Goal: Transaction & Acquisition: Book appointment/travel/reservation

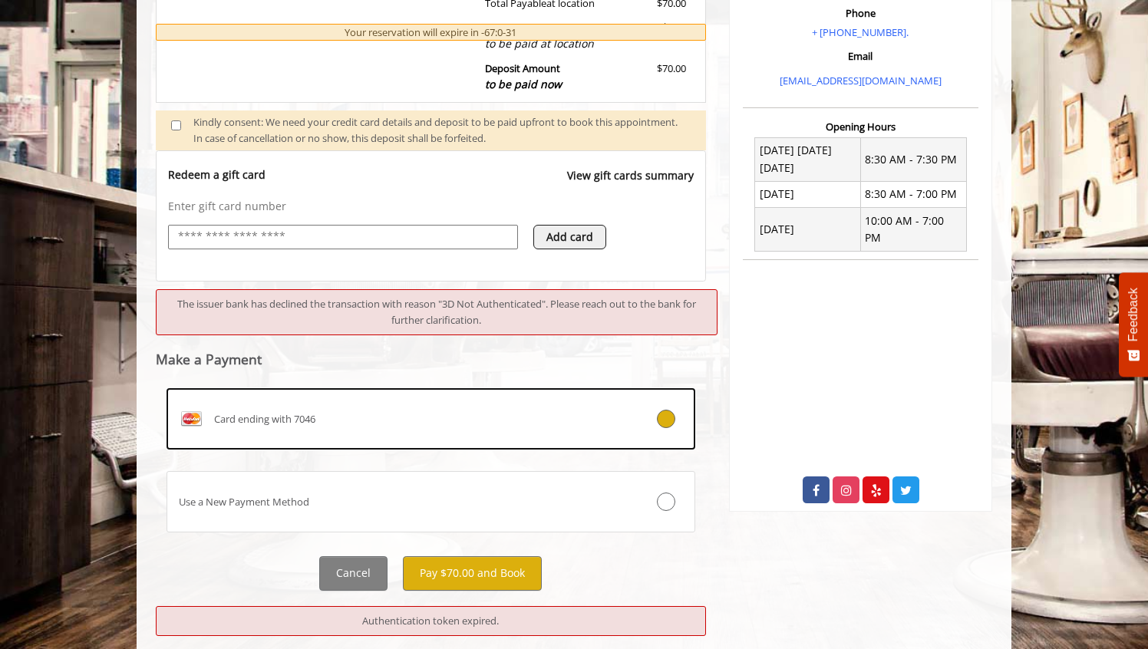
scroll to position [501, 0]
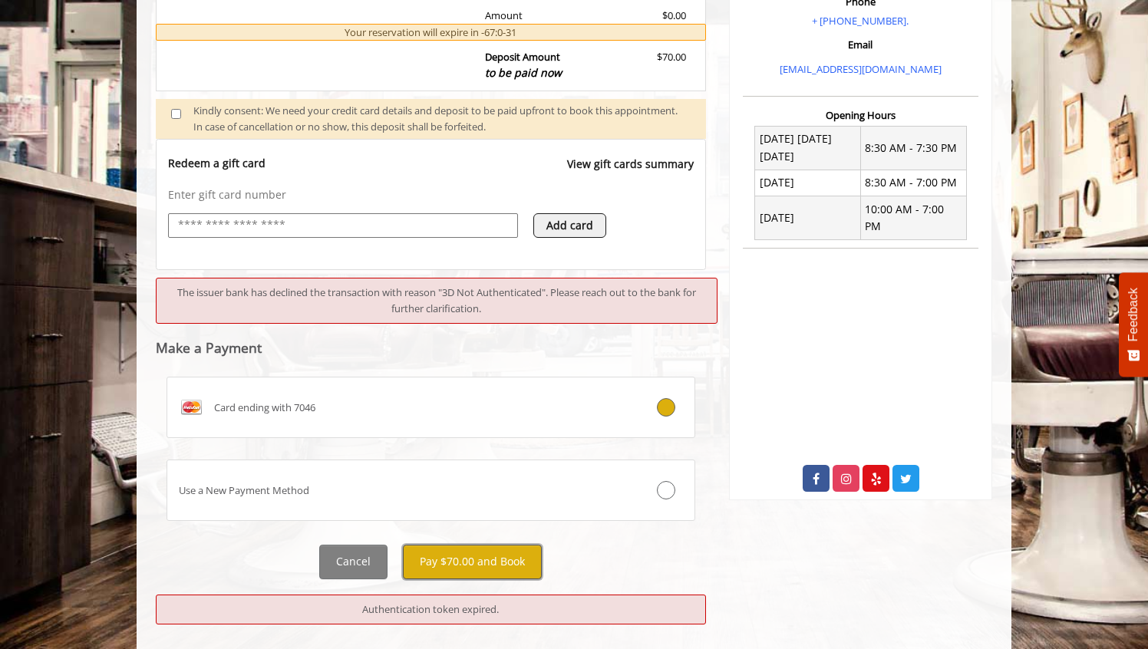
click at [442, 562] on button "Pay $70.00 and Book" at bounding box center [472, 562] width 139 height 35
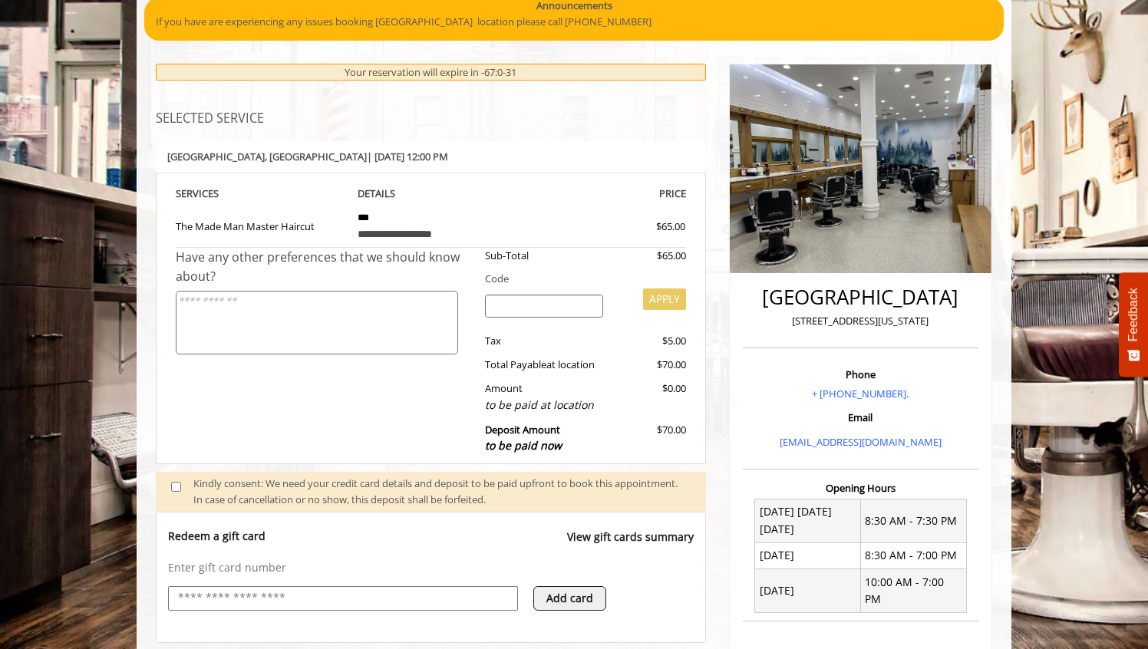
scroll to position [0, 0]
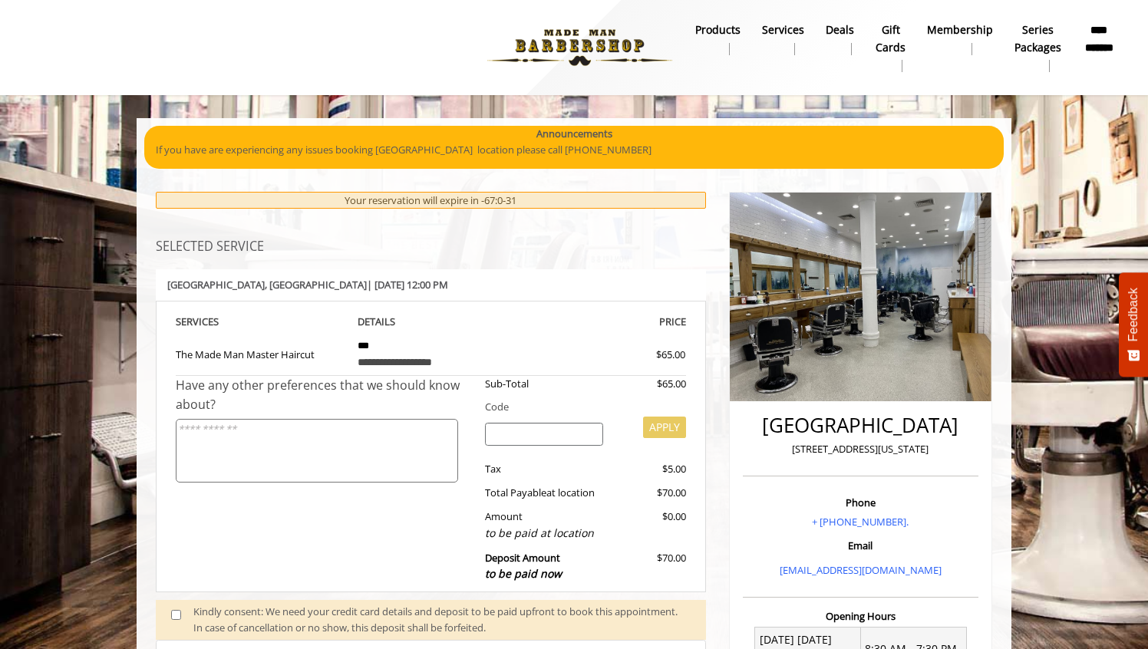
click at [567, 62] on img at bounding box center [579, 47] width 211 height 84
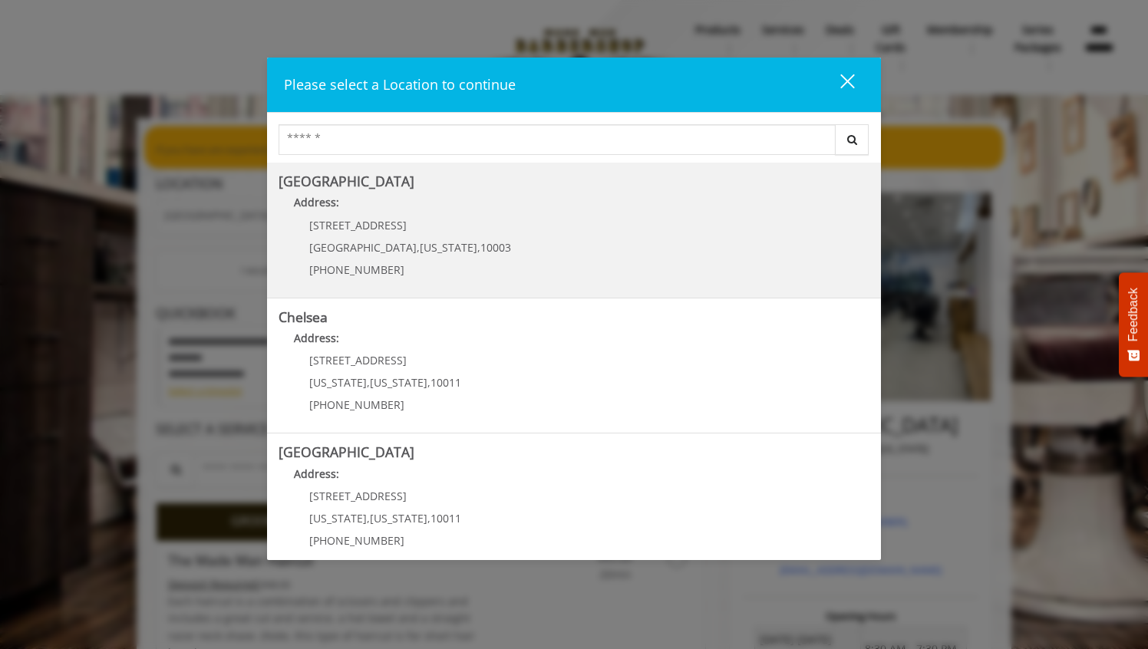
click at [536, 229] on Village "[GEOGRAPHIC_DATA] Address: [STREET_ADDRESS][US_STATE] (212) 598-1840" at bounding box center [573, 230] width 591 height 112
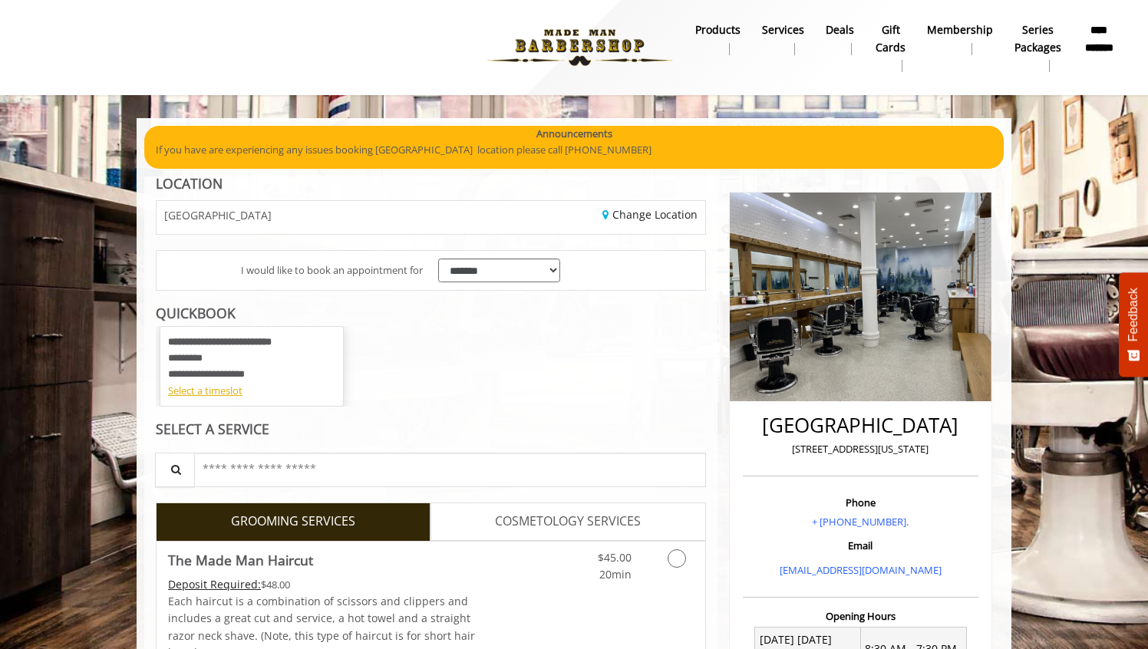
scroll to position [56, 0]
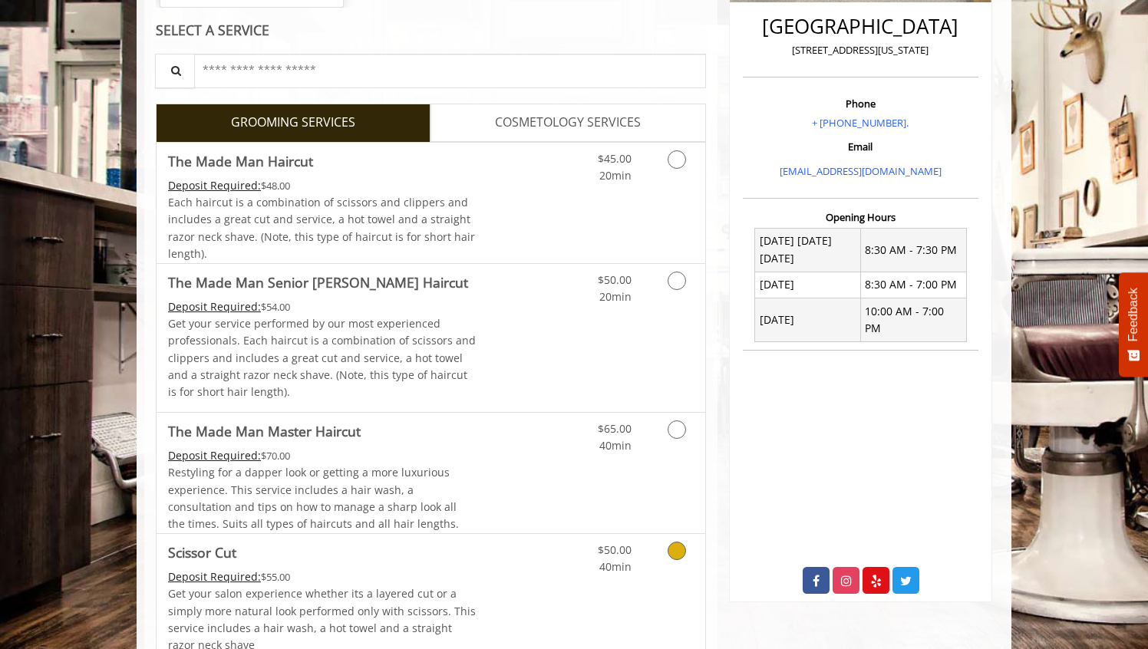
scroll to position [335, 0]
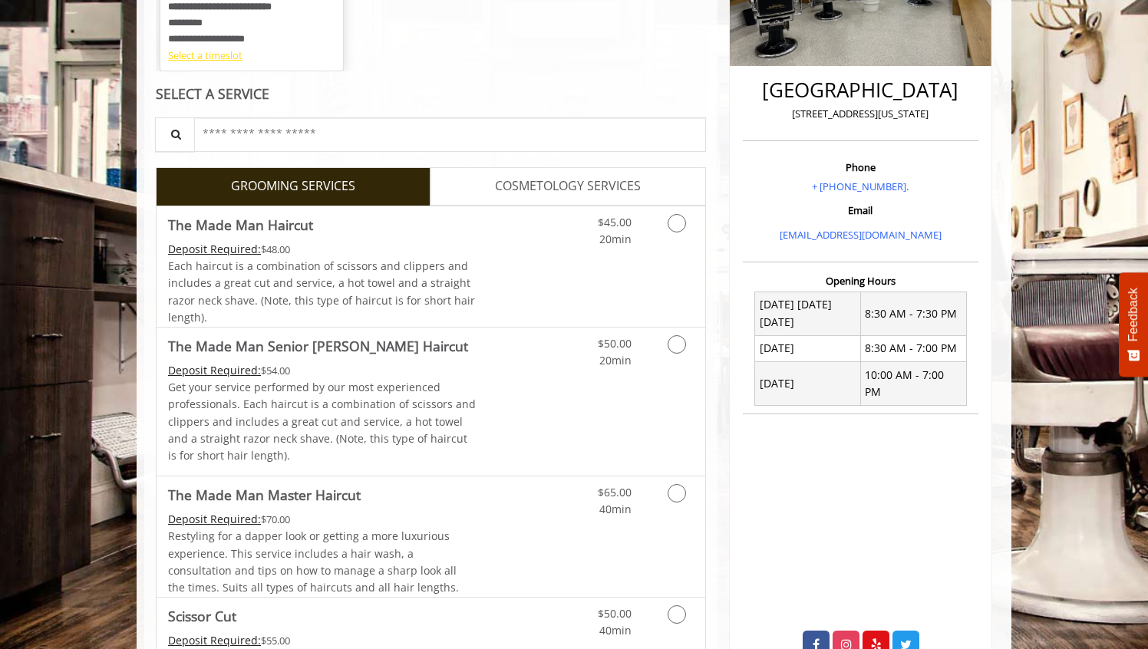
click at [232, 58] on div "Select a timeslot" at bounding box center [251, 56] width 167 height 16
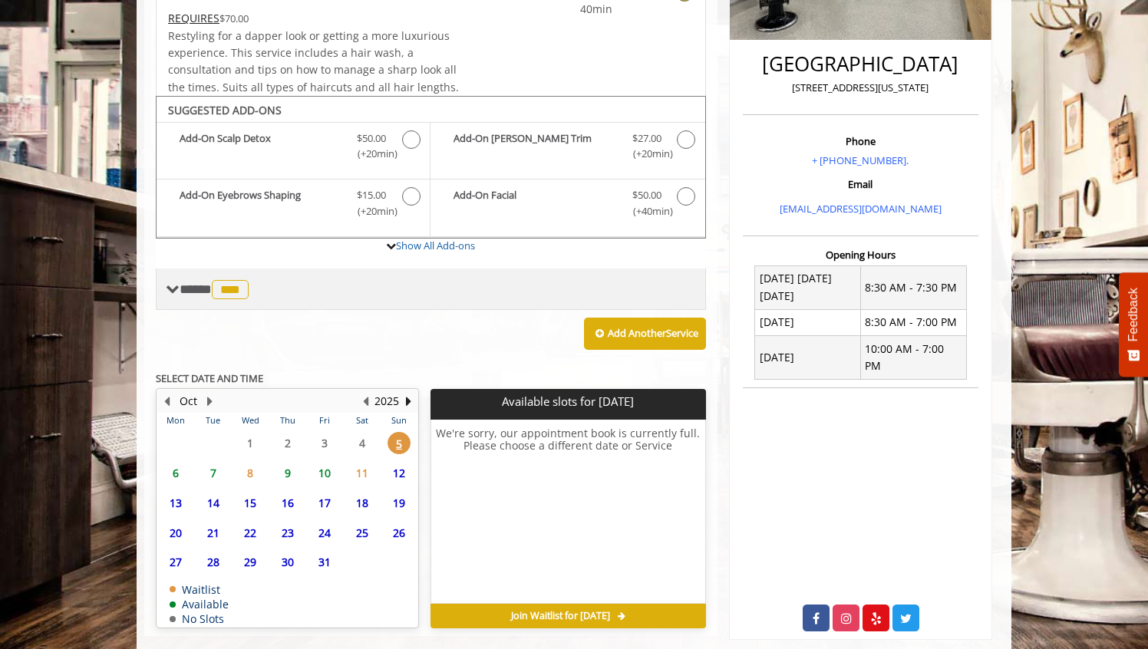
scroll to position [379, 0]
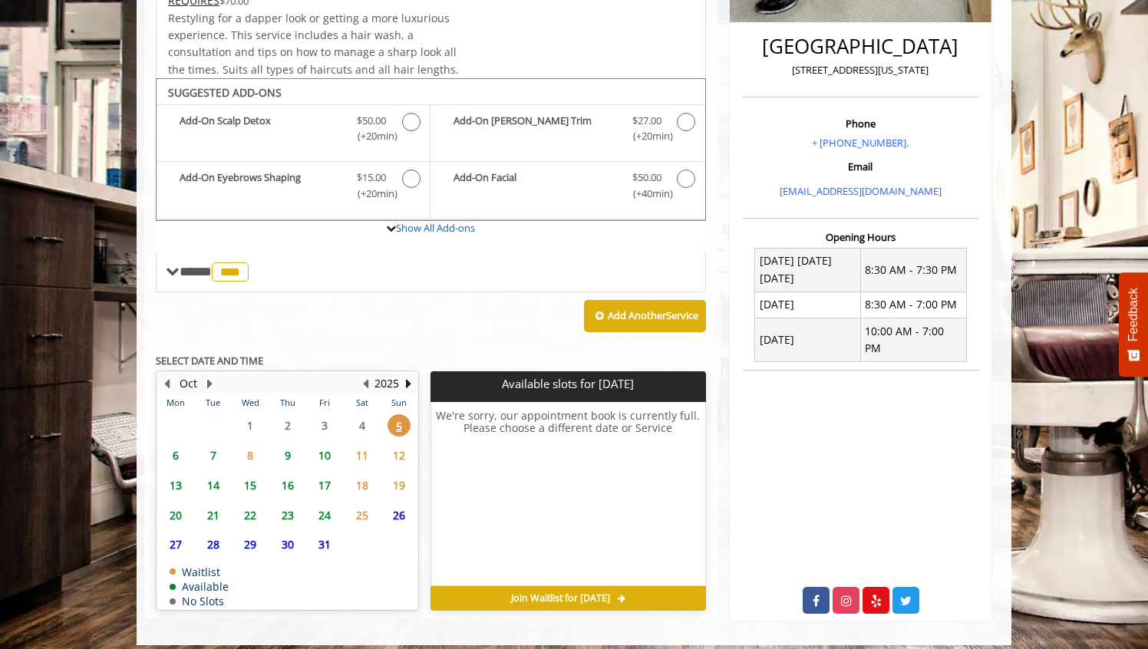
click at [218, 453] on span "7" at bounding box center [213, 455] width 23 height 22
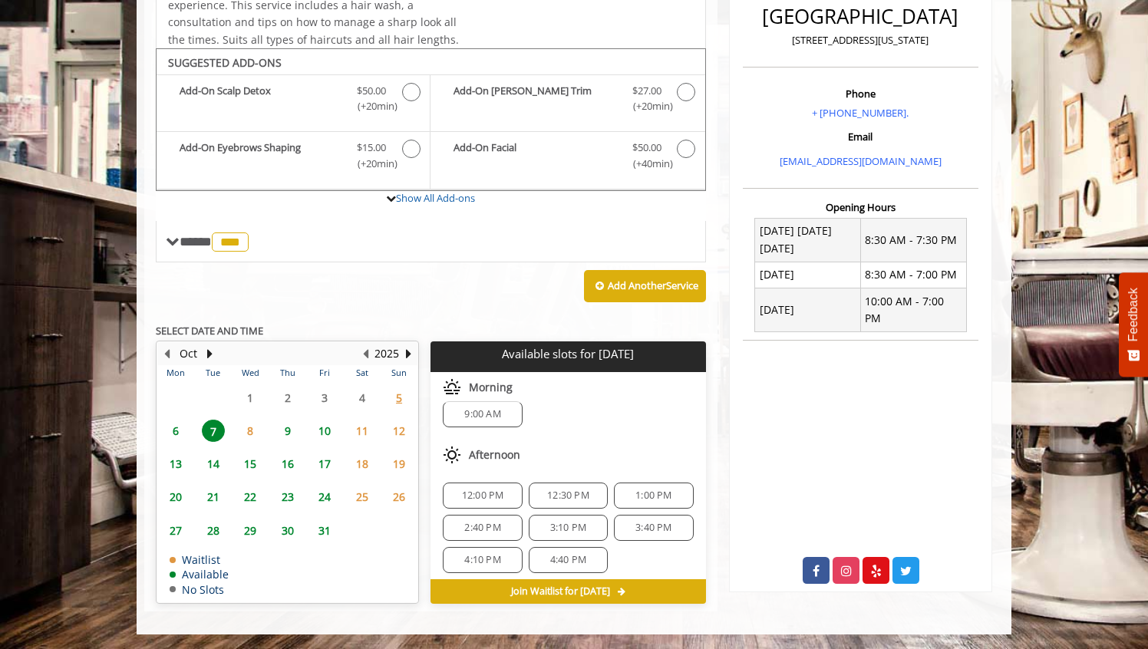
scroll to position [21, 0]
click at [496, 477] on div "12:00 PM" at bounding box center [482, 489] width 79 height 26
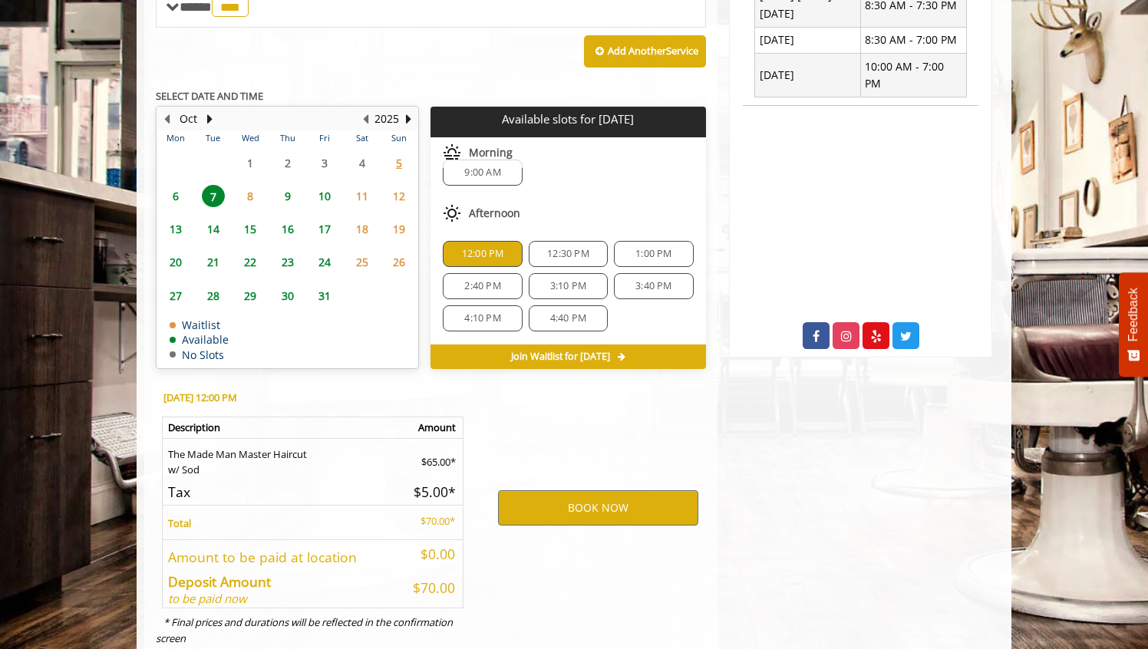
scroll to position [687, 0]
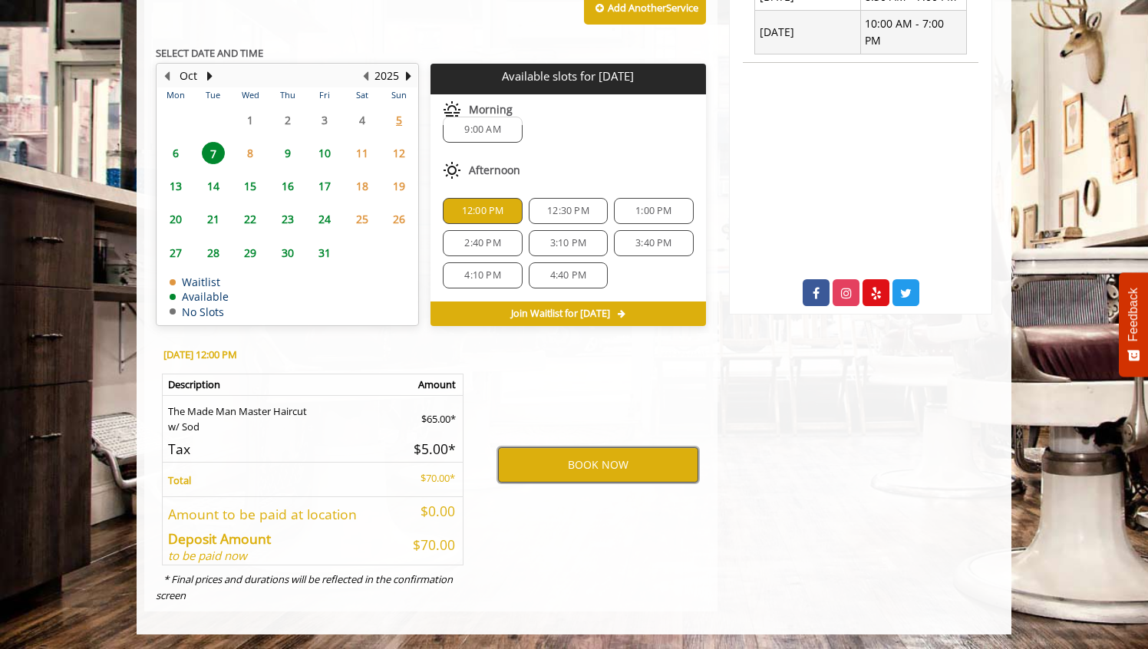
click at [615, 453] on button "BOOK NOW" at bounding box center [598, 464] width 200 height 35
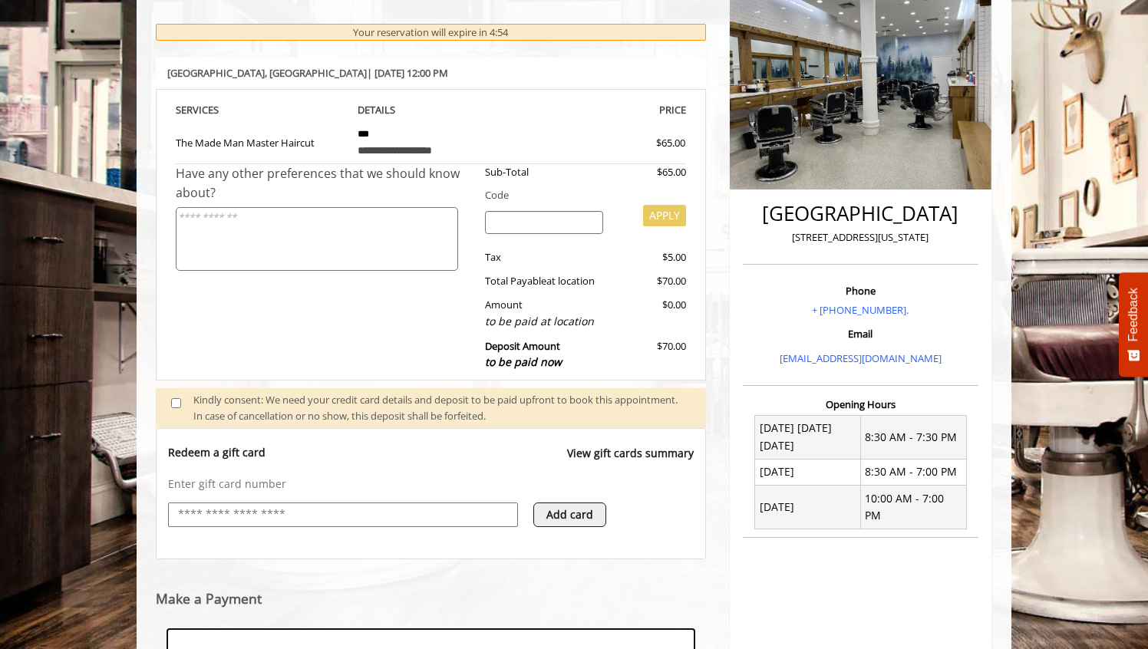
scroll to position [446, 0]
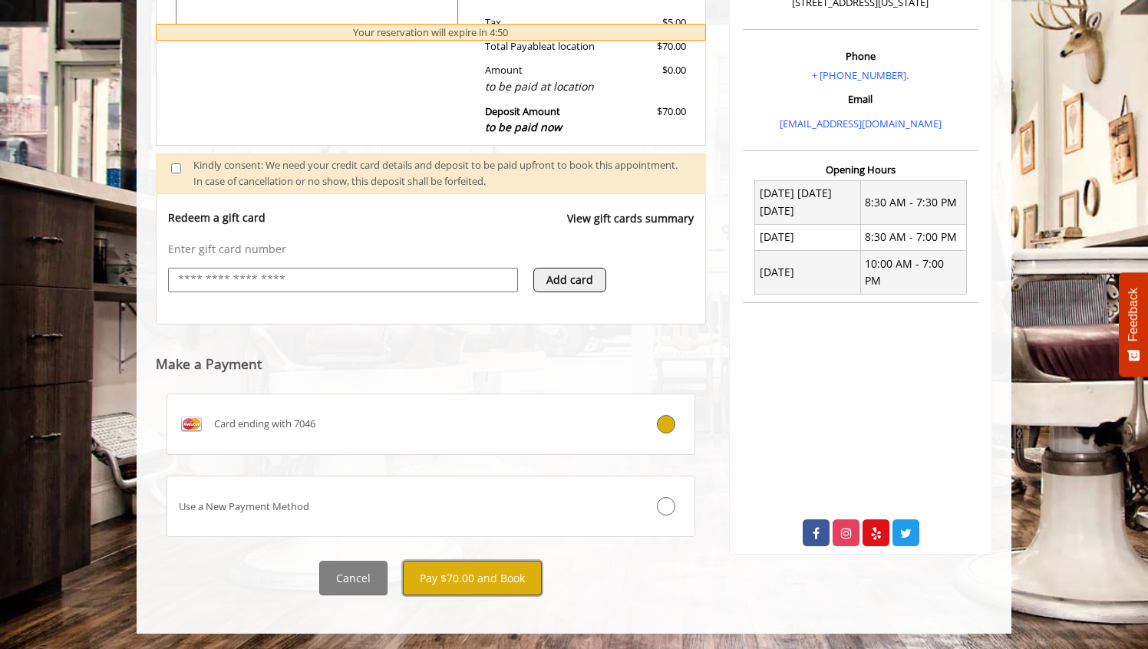
click at [484, 578] on button "Pay $70.00 and Book" at bounding box center [472, 578] width 139 height 35
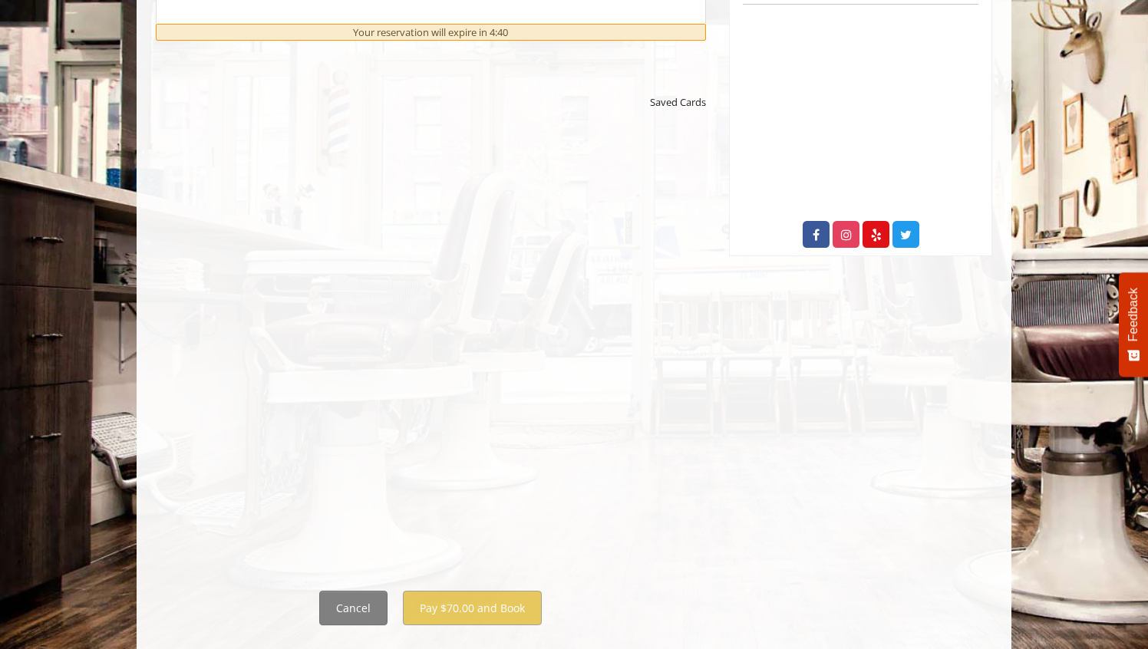
scroll to position [758, 0]
